Goal: Task Accomplishment & Management: Use online tool/utility

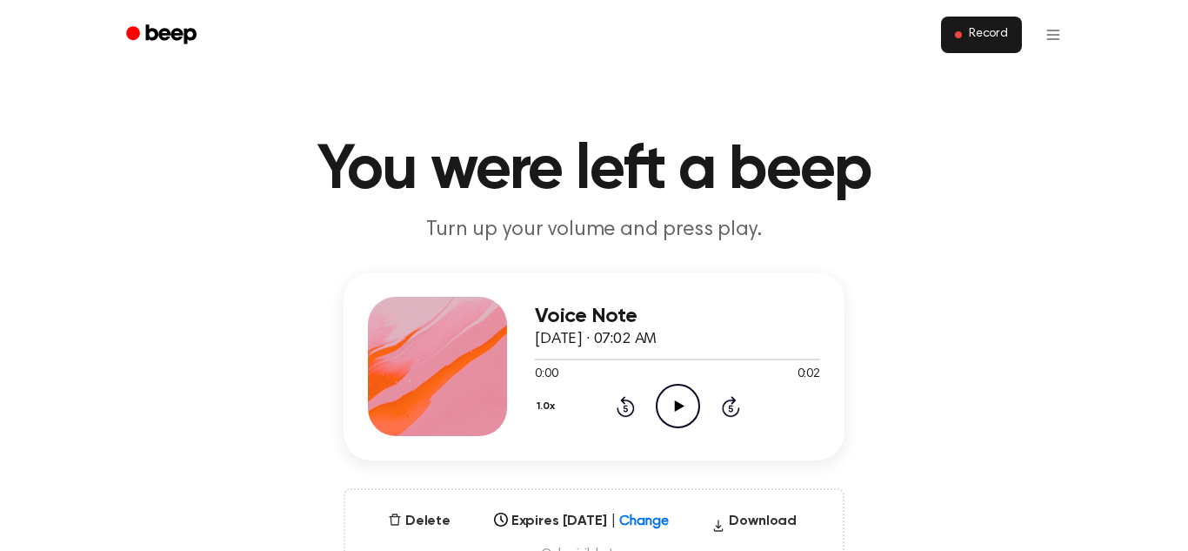
click at [988, 42] on span "Record" at bounding box center [988, 35] width 39 height 16
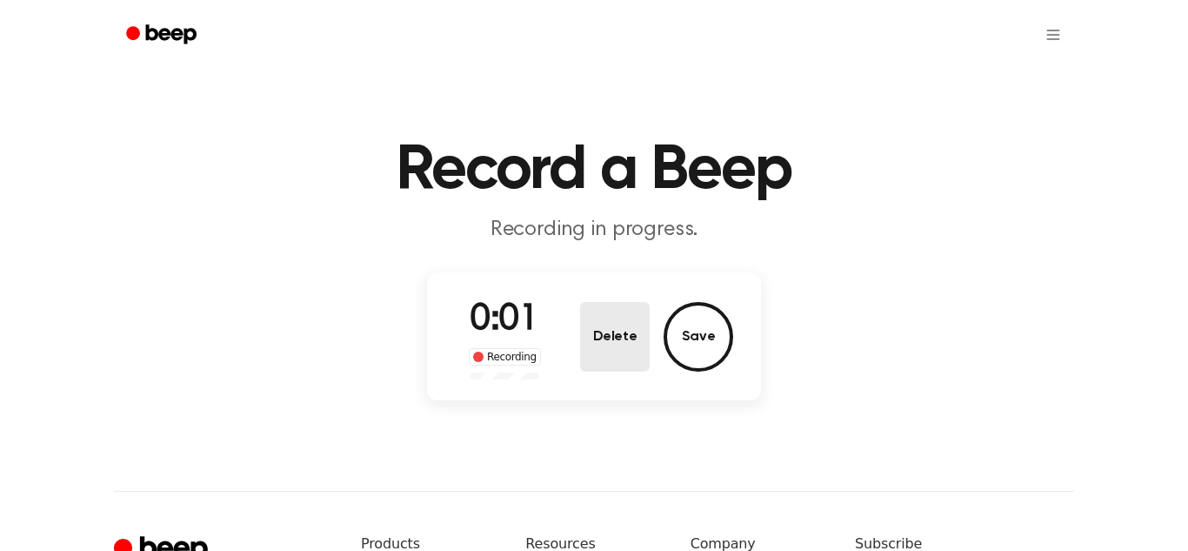
click at [616, 329] on button "Delete" at bounding box center [615, 337] width 70 height 70
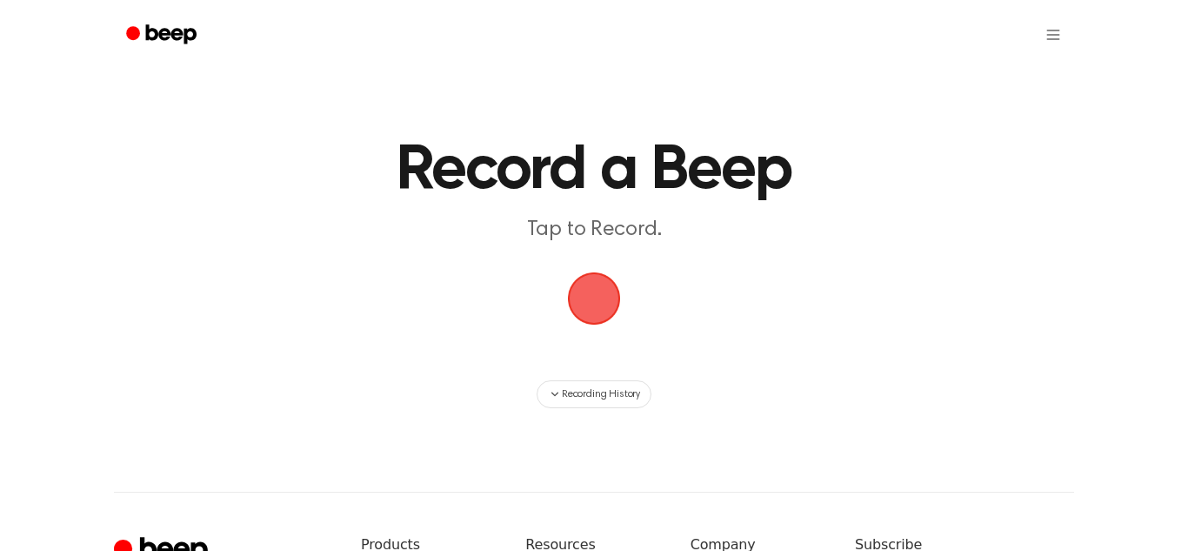
click at [598, 297] on span "button" at bounding box center [594, 298] width 63 height 63
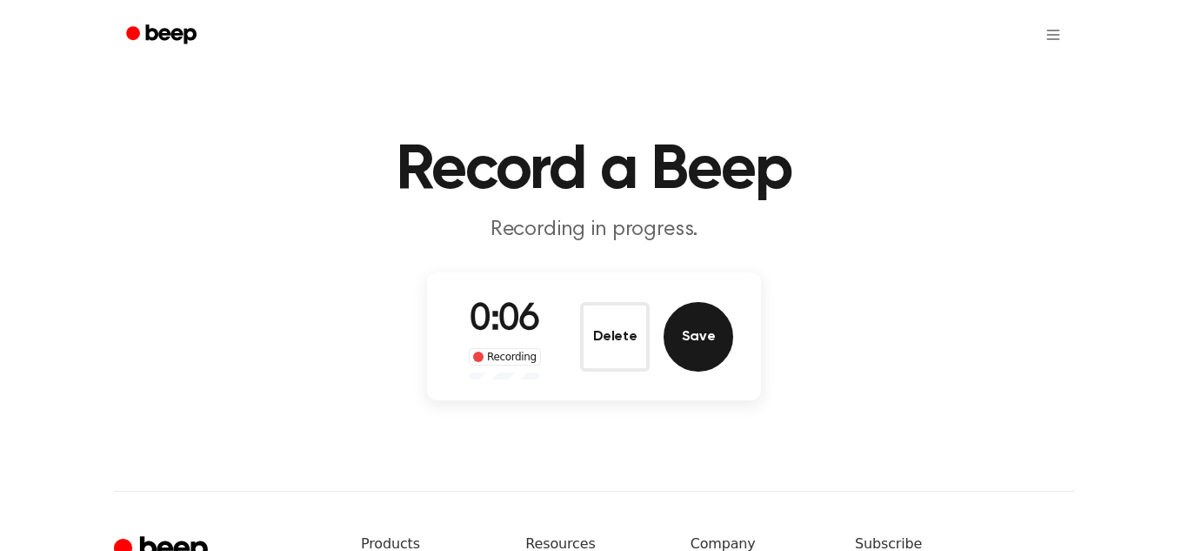
click at [705, 333] on button "Save" at bounding box center [699, 337] width 70 height 70
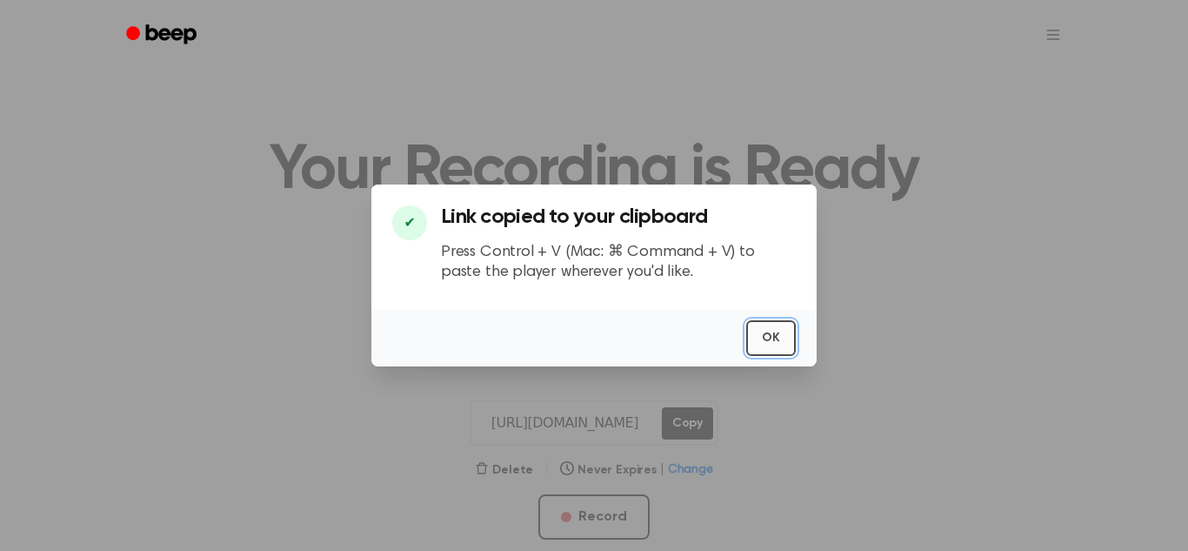
click at [779, 342] on button "OK" at bounding box center [771, 338] width 50 height 36
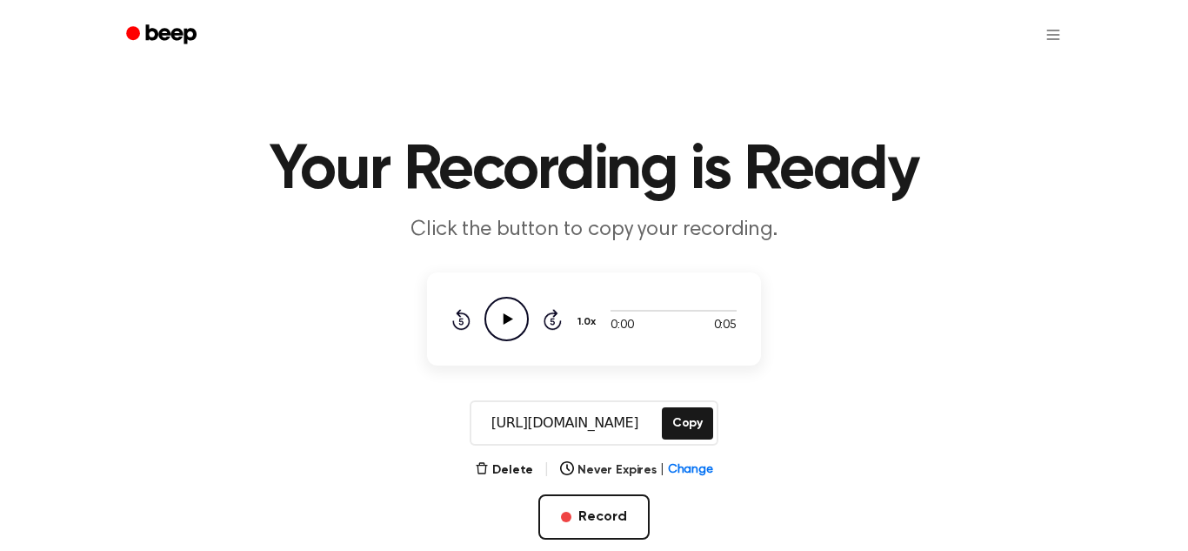
click at [511, 319] on icon at bounding box center [509, 318] width 10 height 11
click at [526, 470] on button "Delete" at bounding box center [504, 470] width 58 height 18
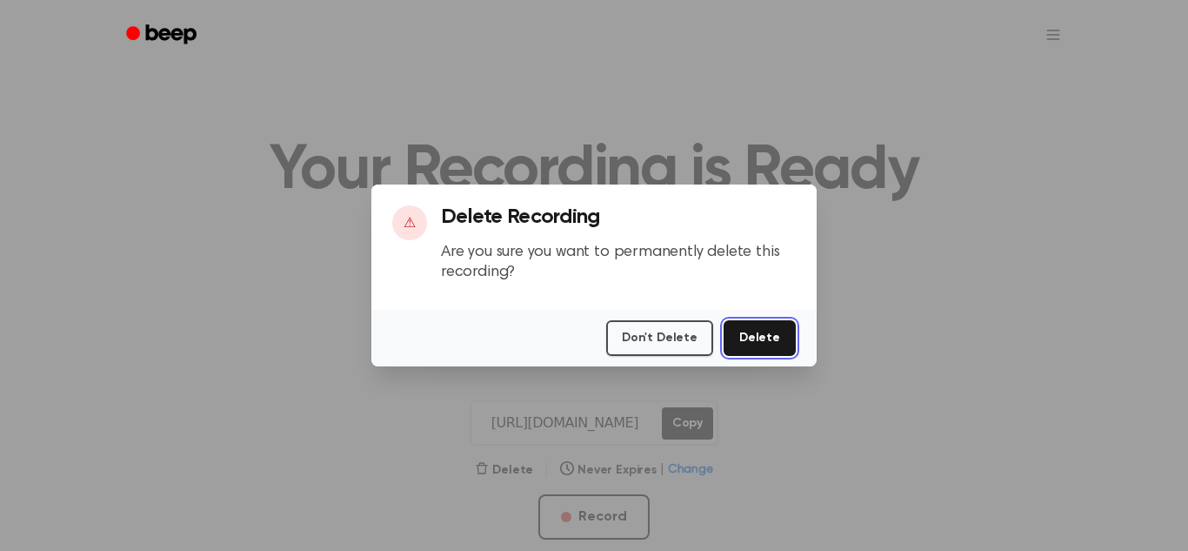
click at [739, 334] on button "Delete" at bounding box center [760, 338] width 72 height 36
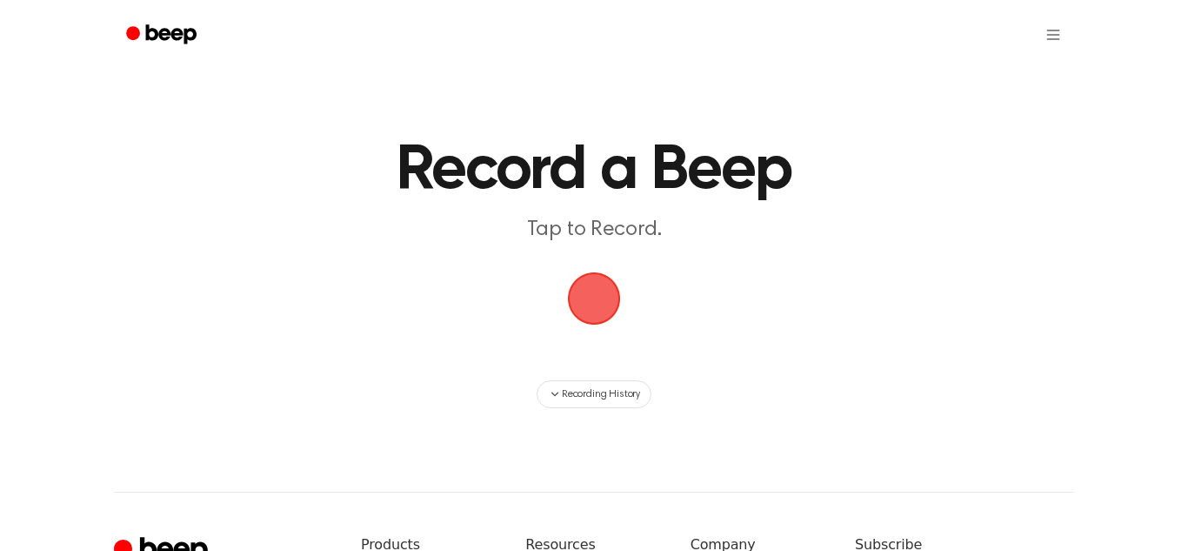
click at [578, 283] on span "button" at bounding box center [594, 298] width 49 height 49
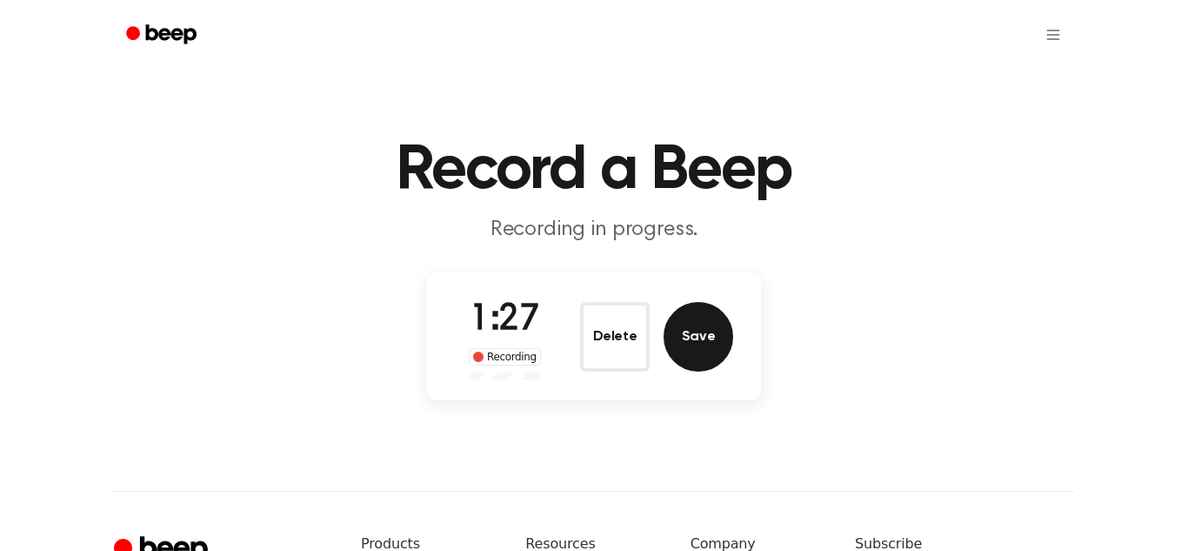
click at [685, 342] on button "Save" at bounding box center [699, 337] width 70 height 70
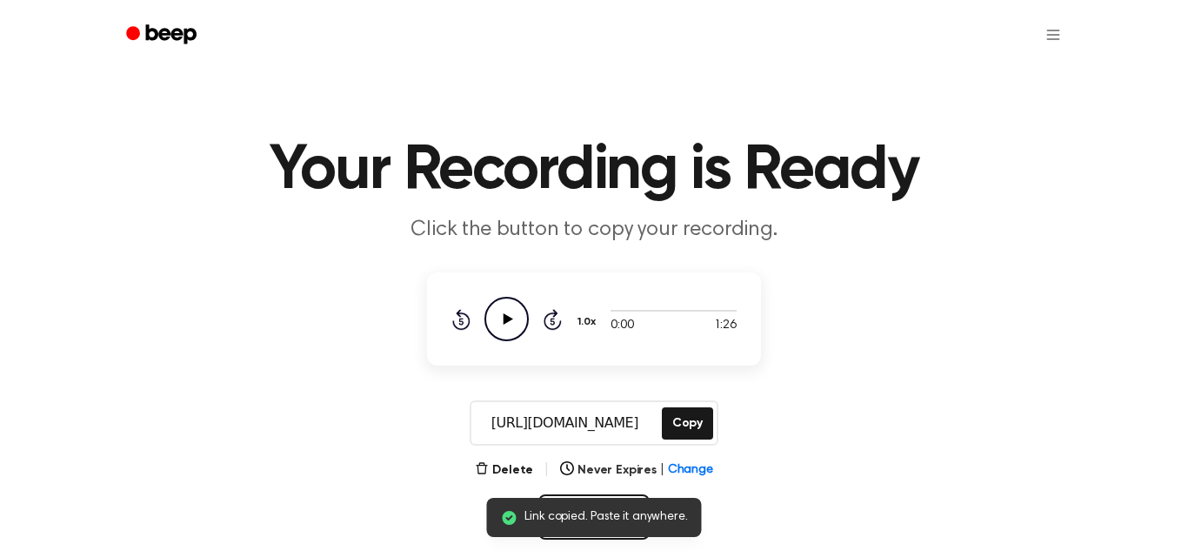
click at [505, 313] on icon "Play Audio" at bounding box center [507, 319] width 44 height 44
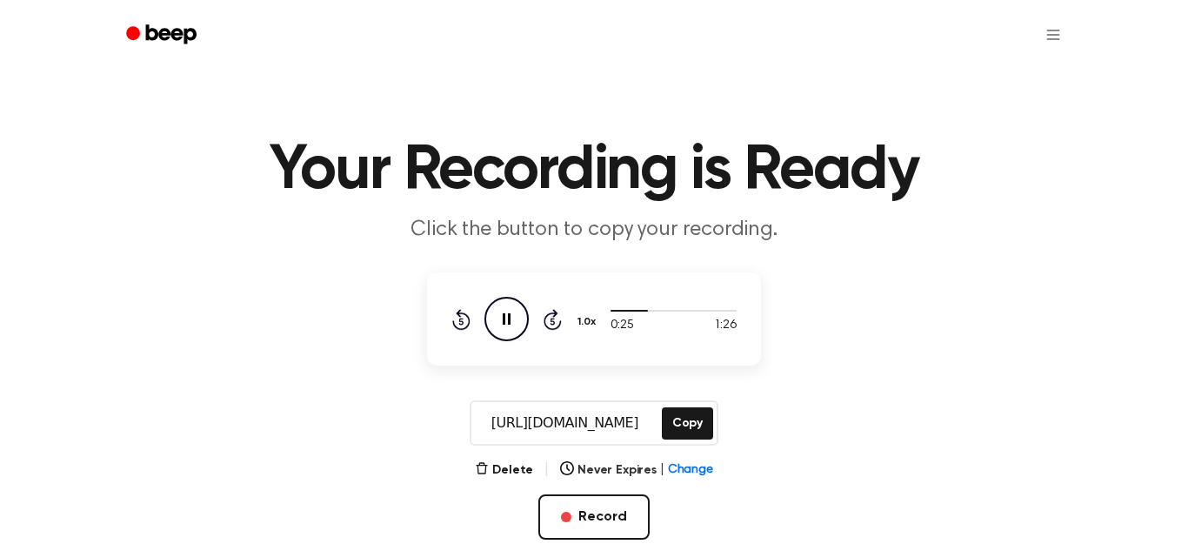
drag, startPoint x: 637, startPoint y: 307, endPoint x: 547, endPoint y: 309, distance: 89.6
click at [547, 309] on div "0:25 1:26 1.0x Rewind 5 seconds Pause Audio Skip 5 seconds" at bounding box center [593, 319] width 285 height 44
drag, startPoint x: 643, startPoint y: 313, endPoint x: 585, endPoint y: 314, distance: 57.4
click at [585, 314] on div "0:27 1:26 1.0x Rewind 5 seconds Pause Audio Skip 5 seconds" at bounding box center [593, 319] width 285 height 44
click at [459, 323] on icon at bounding box center [461, 321] width 4 height 7
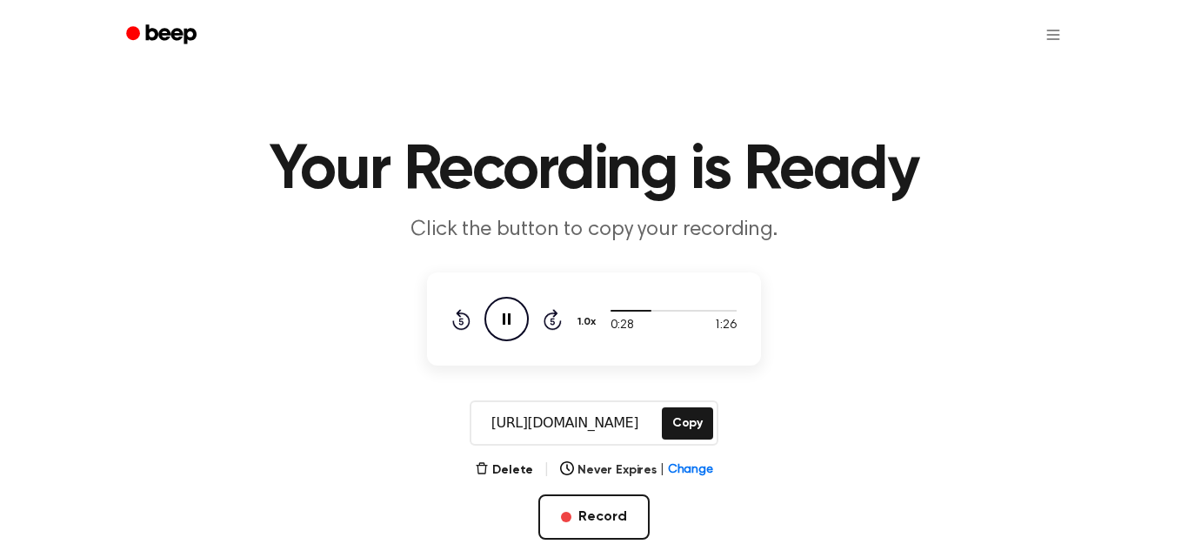
click at [459, 323] on icon at bounding box center [461, 321] width 4 height 7
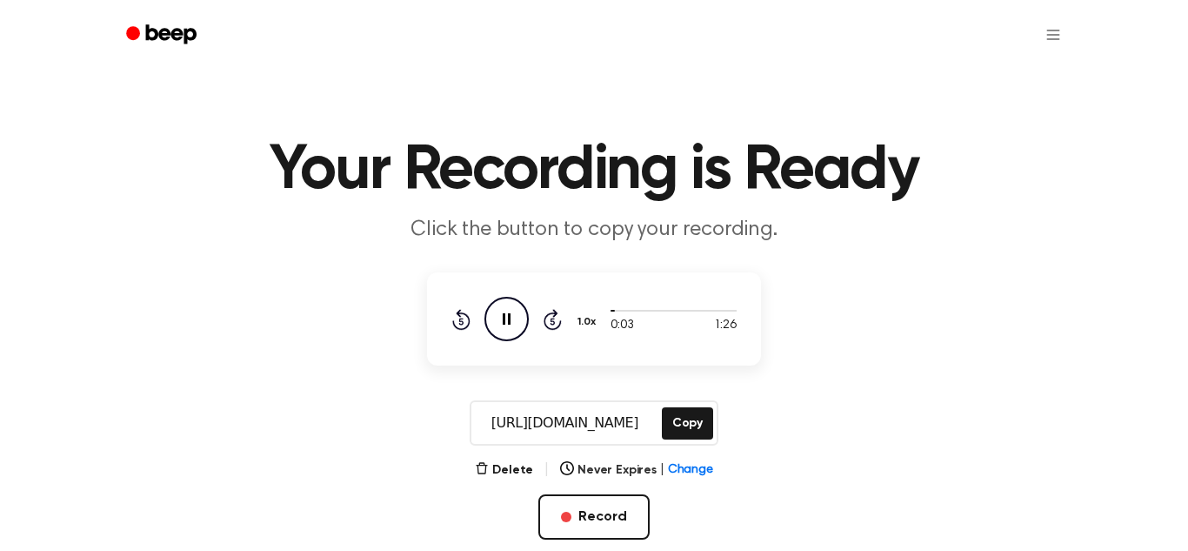
click at [459, 323] on icon at bounding box center [461, 321] width 4 height 7
click at [674, 417] on button "Copy" at bounding box center [687, 423] width 51 height 32
